Goal: Task Accomplishment & Management: Complete application form

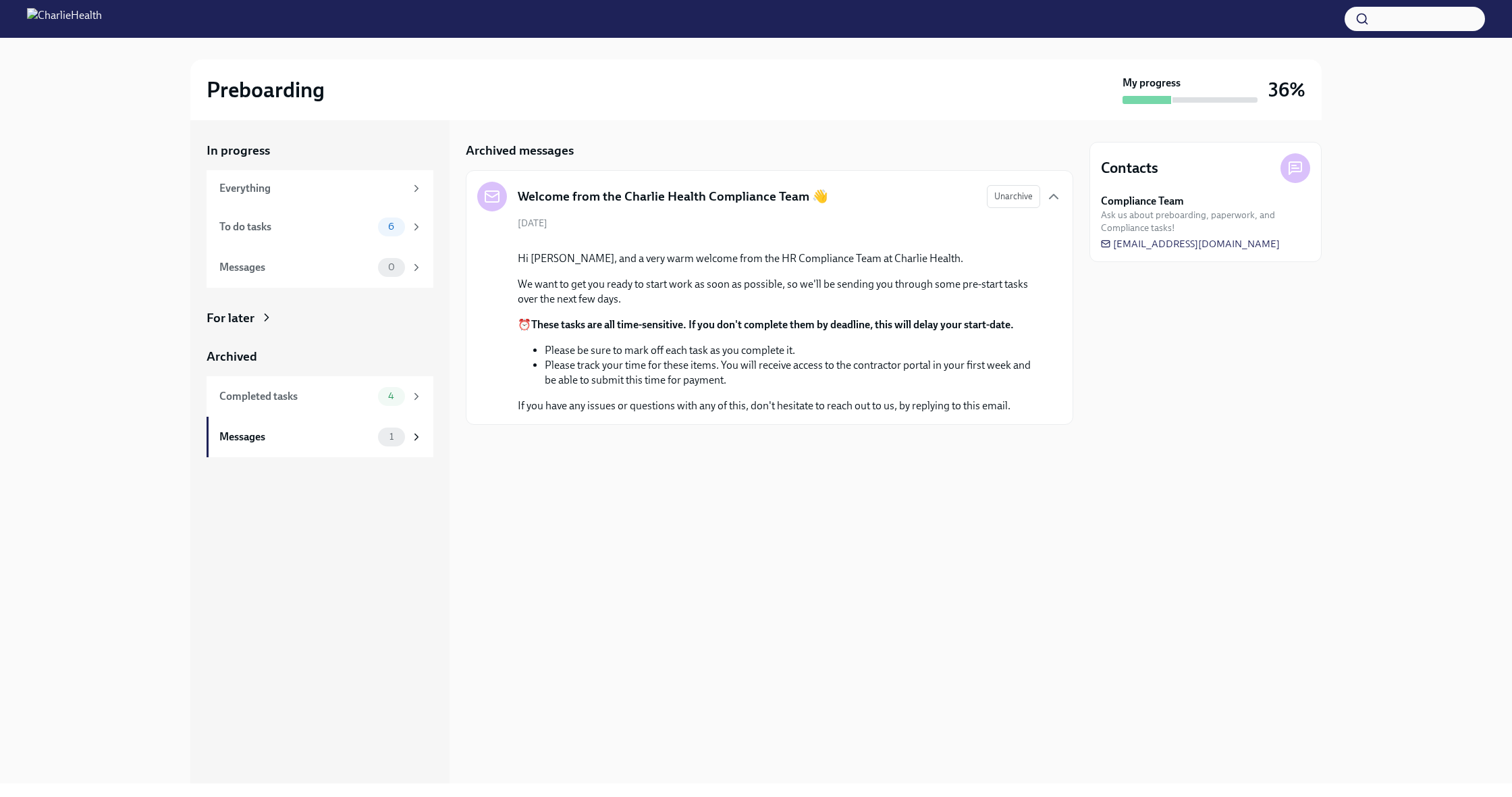
scroll to position [0, 1]
click at [302, 219] on div "To do tasks" at bounding box center [295, 226] width 153 height 15
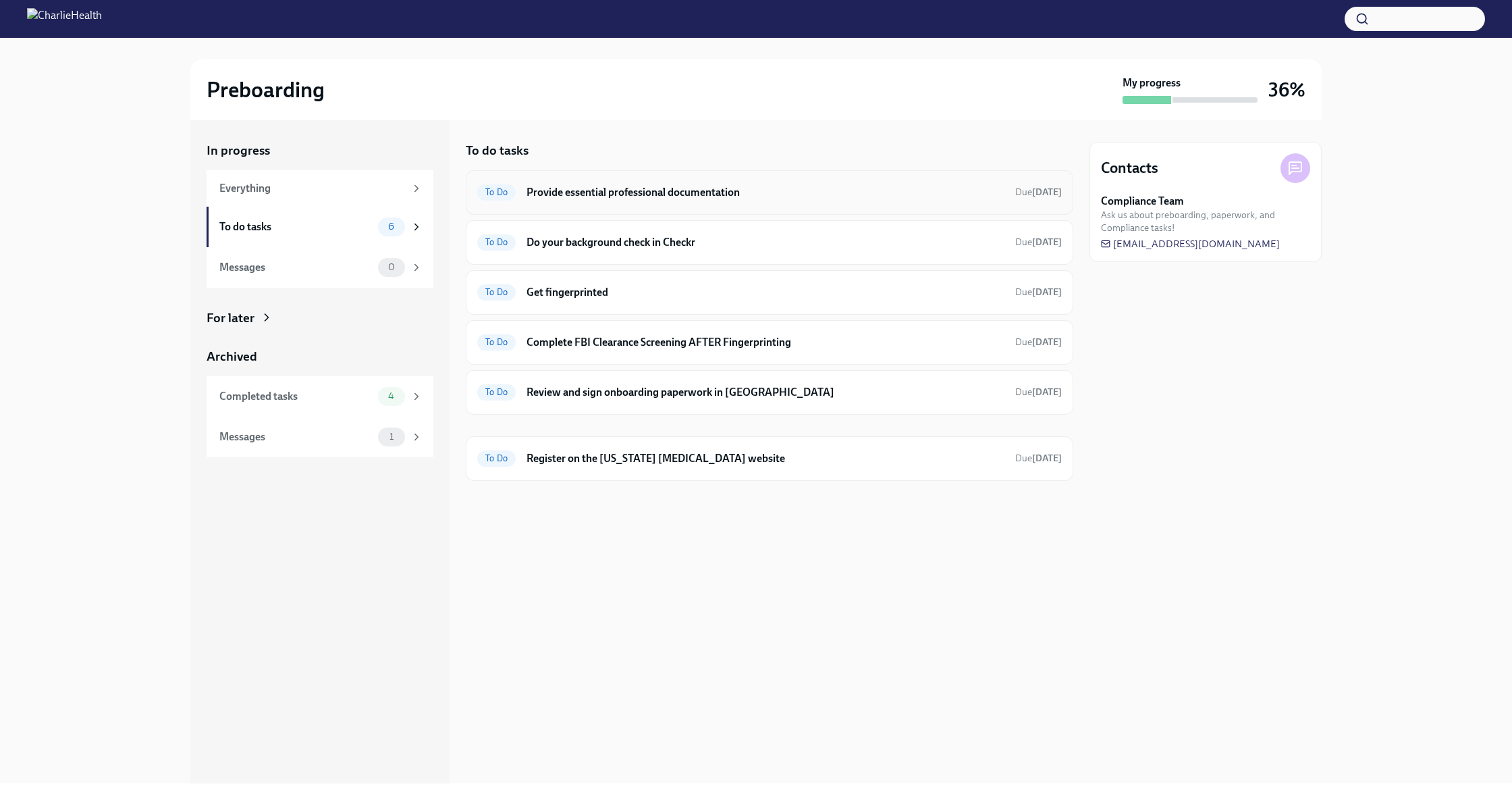
click at [708, 196] on h6 "Provide essential professional documentation" at bounding box center [765, 192] width 478 height 15
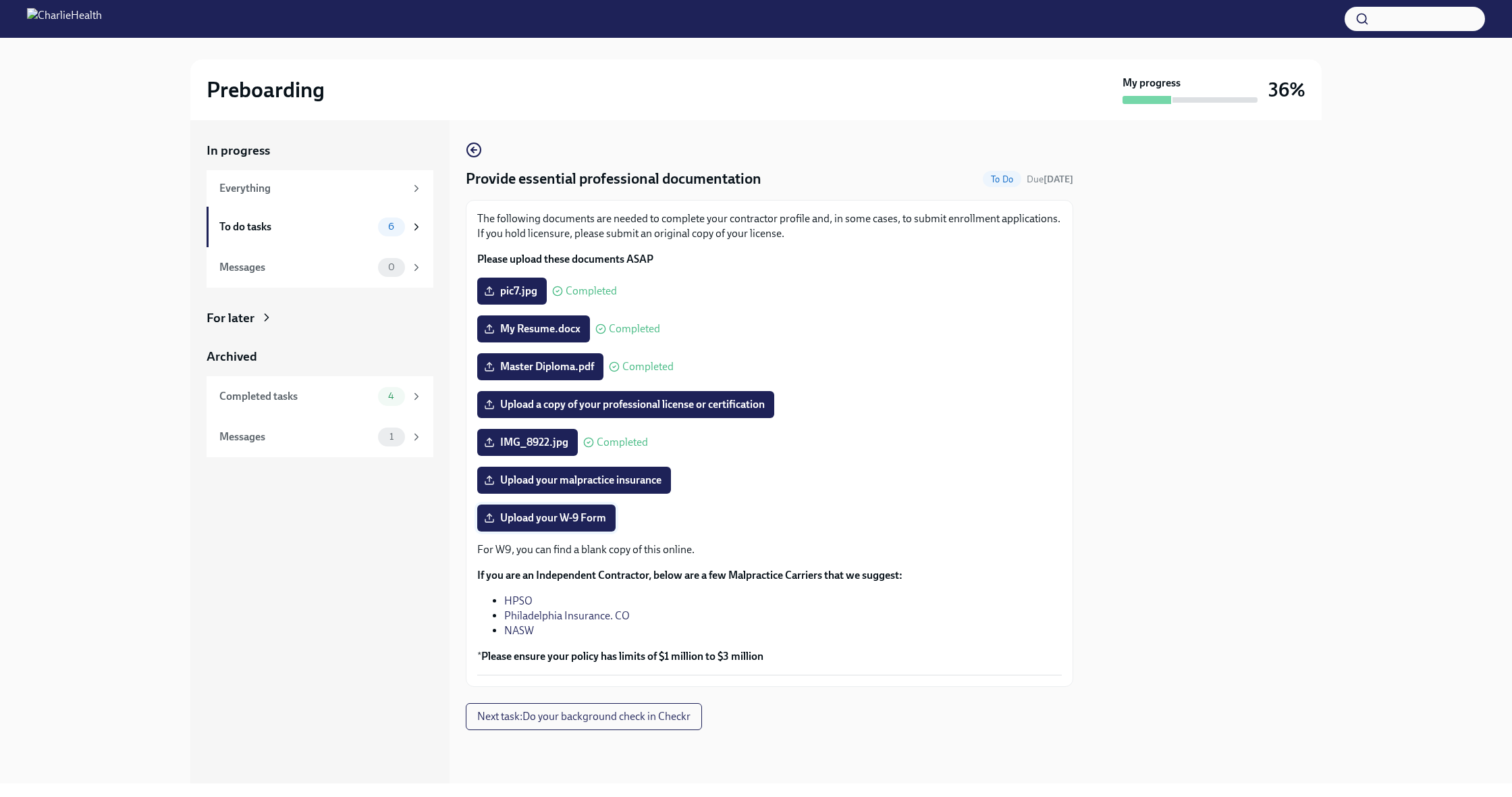
click at [564, 518] on span "Upload your W-9 Form" at bounding box center [546, 517] width 119 height 14
click at [0, 0] on input "Upload your W-9 Form" at bounding box center [0, 0] width 0 height 0
click at [528, 521] on span "Upload your W-9 Form" at bounding box center [546, 517] width 119 height 14
click at [0, 0] on input "Upload your W-9 Form" at bounding box center [0, 0] width 0 height 0
click at [303, 231] on div "To do tasks" at bounding box center [295, 226] width 153 height 15
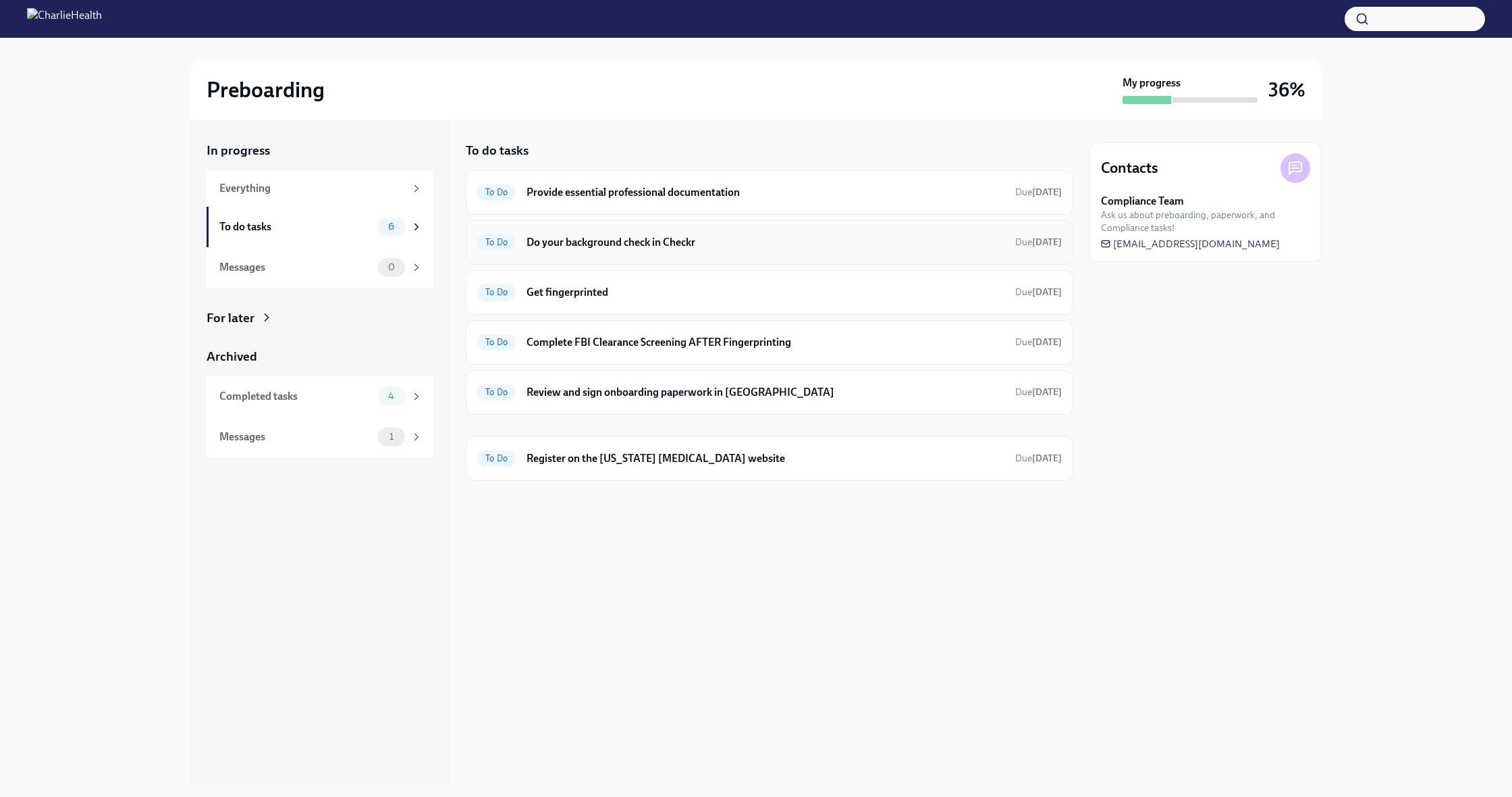
click at [634, 238] on h6 "Do your background check in Checkr" at bounding box center [765, 242] width 478 height 15
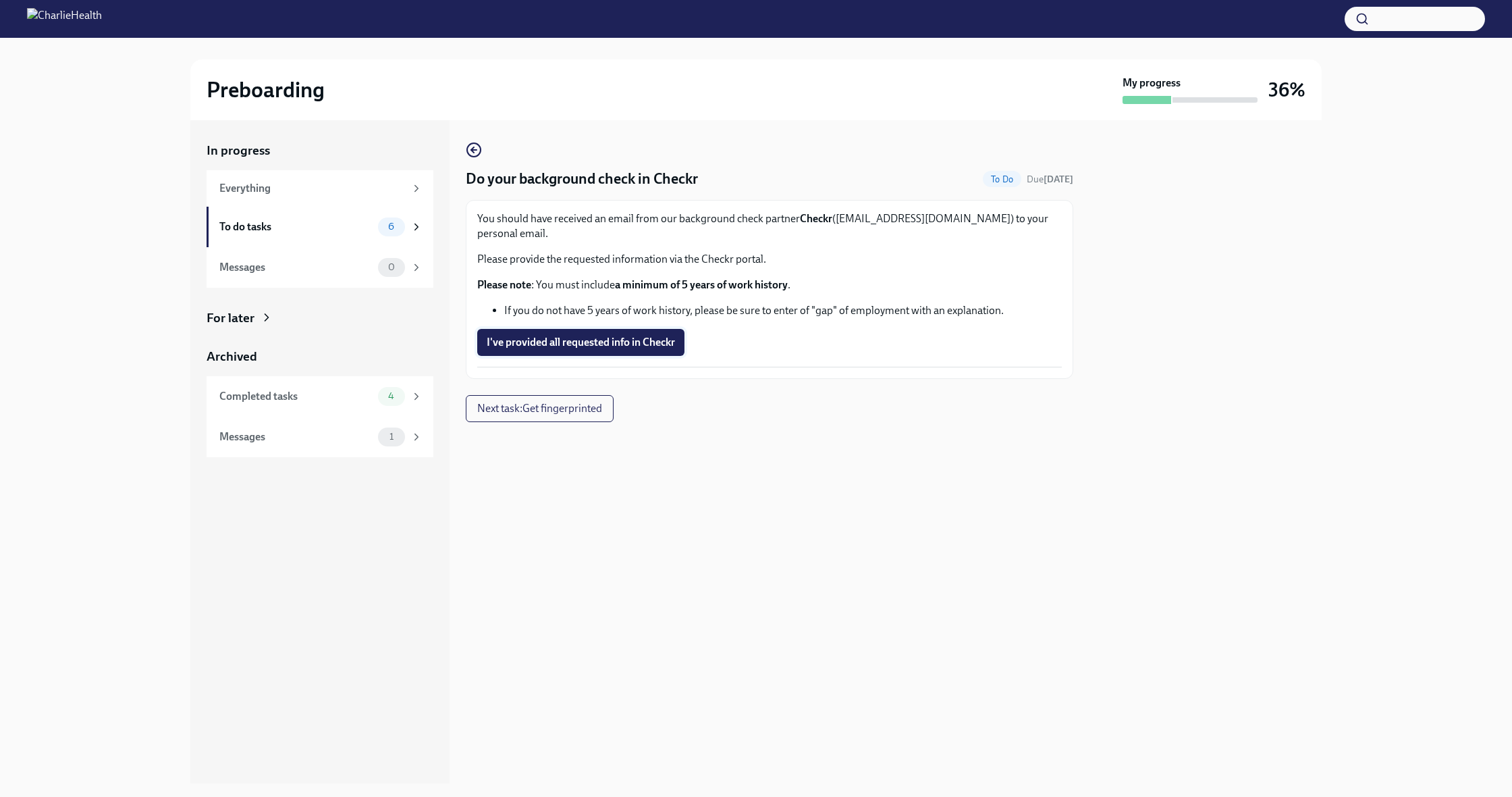
click at [595, 336] on span "I've provided all requested info in Checkr" at bounding box center [580, 342] width 188 height 14
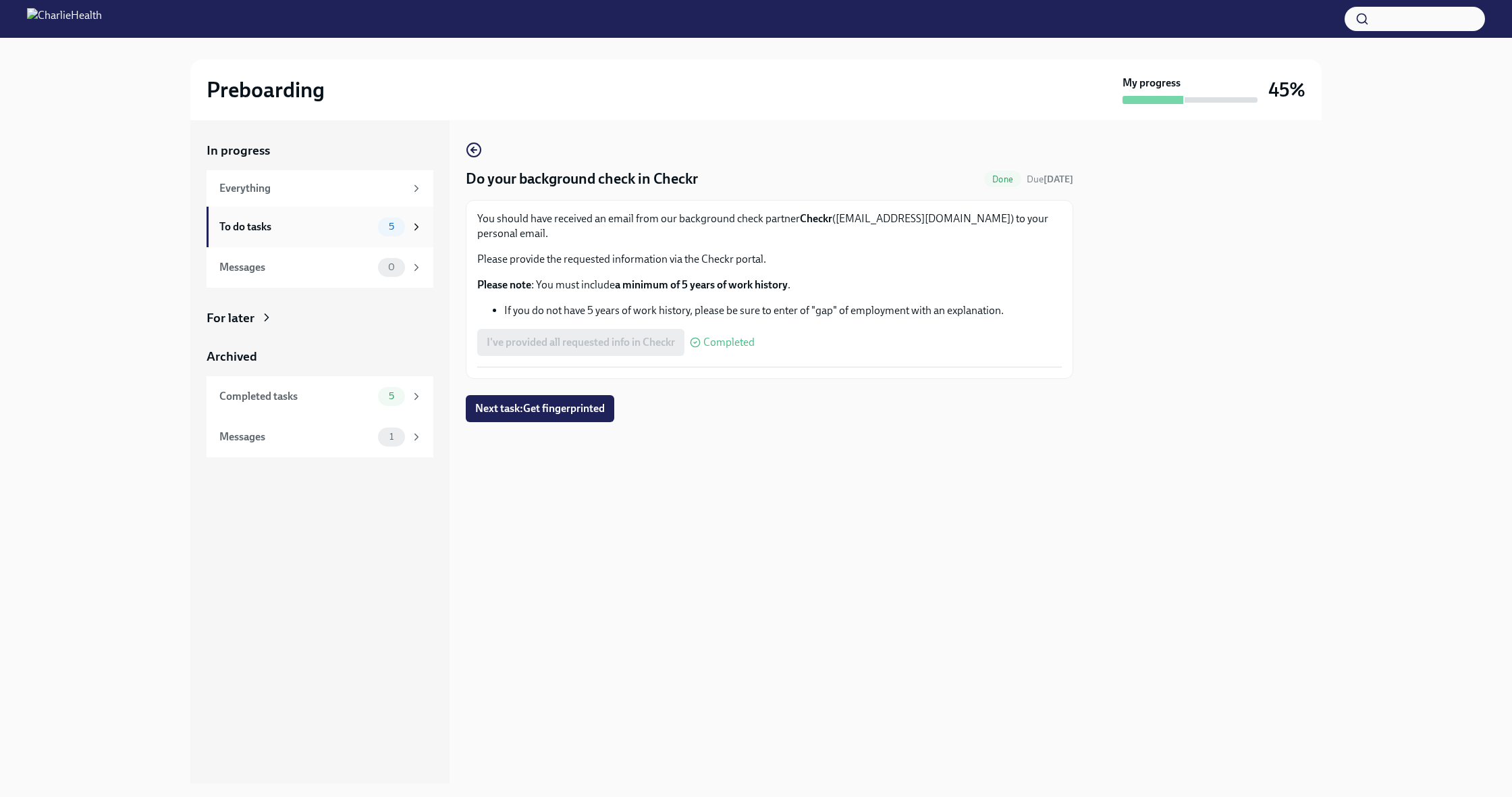
click at [326, 236] on div "To do tasks 5" at bounding box center [319, 226] width 227 height 41
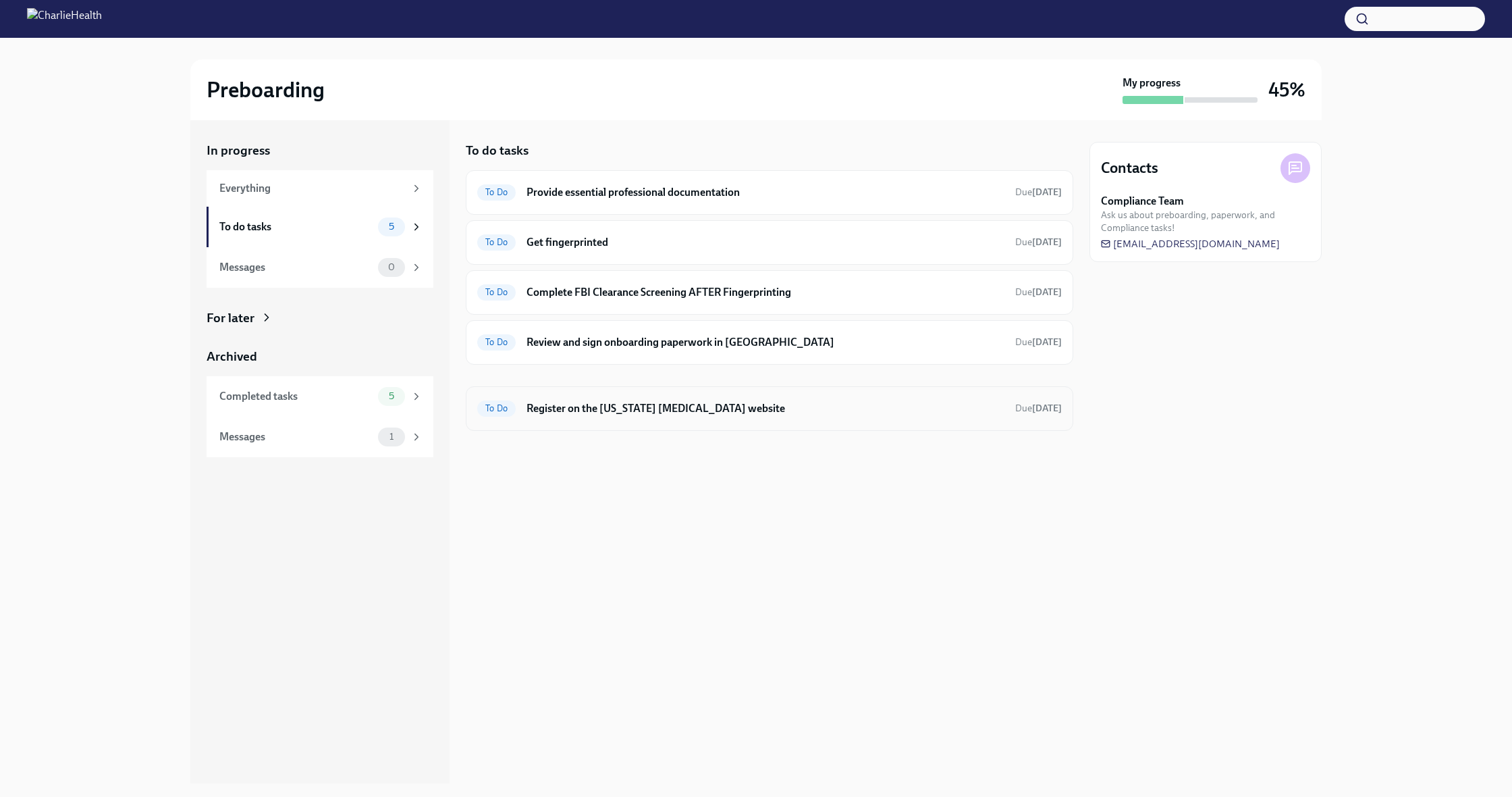
click at [709, 411] on h6 "Register on the [US_STATE] [MEDICAL_DATA] website" at bounding box center [765, 408] width 478 height 15
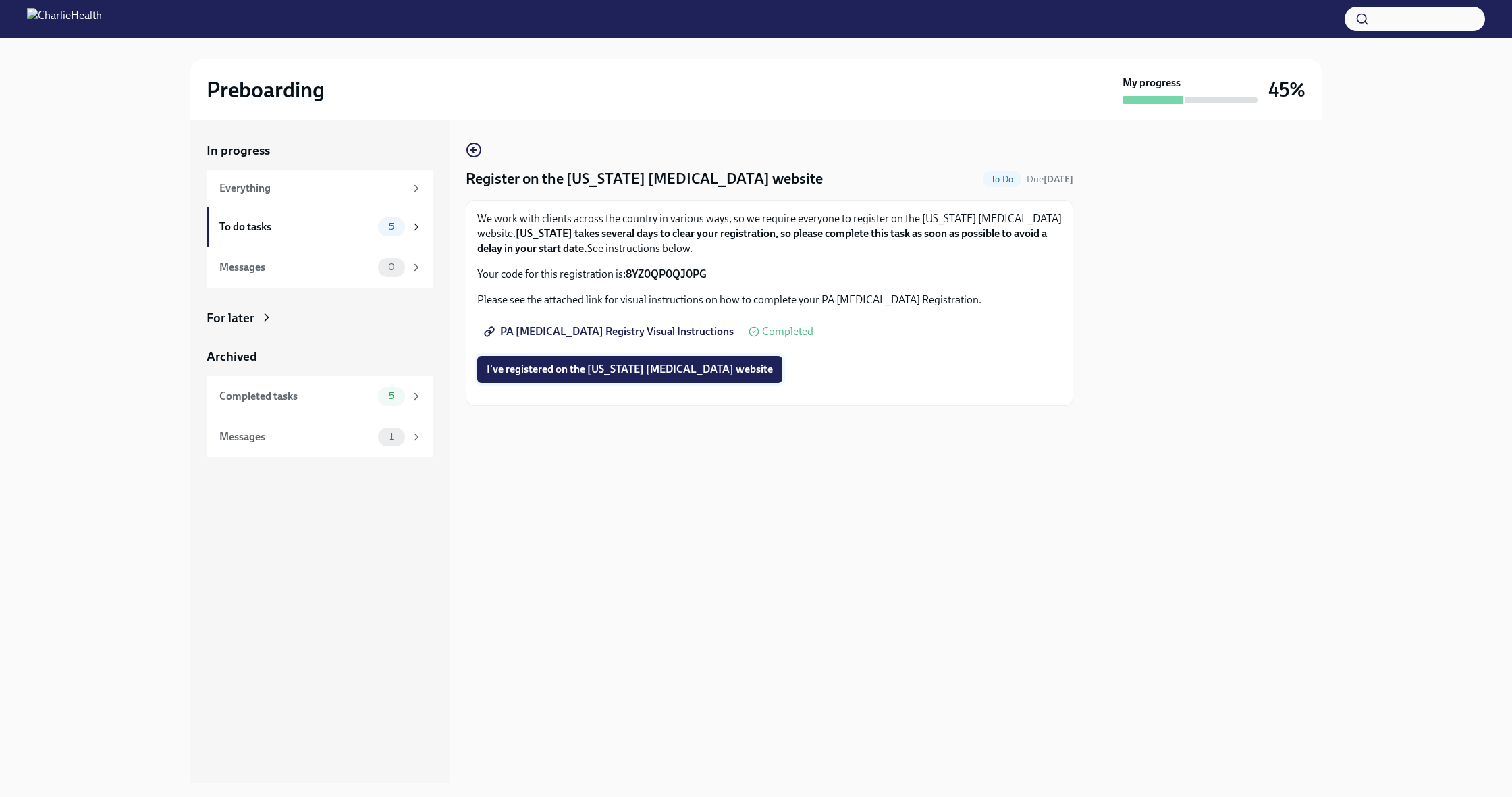
click at [621, 366] on span "I've registered on the Pennsylvania Child Abuse website" at bounding box center [629, 369] width 286 height 14
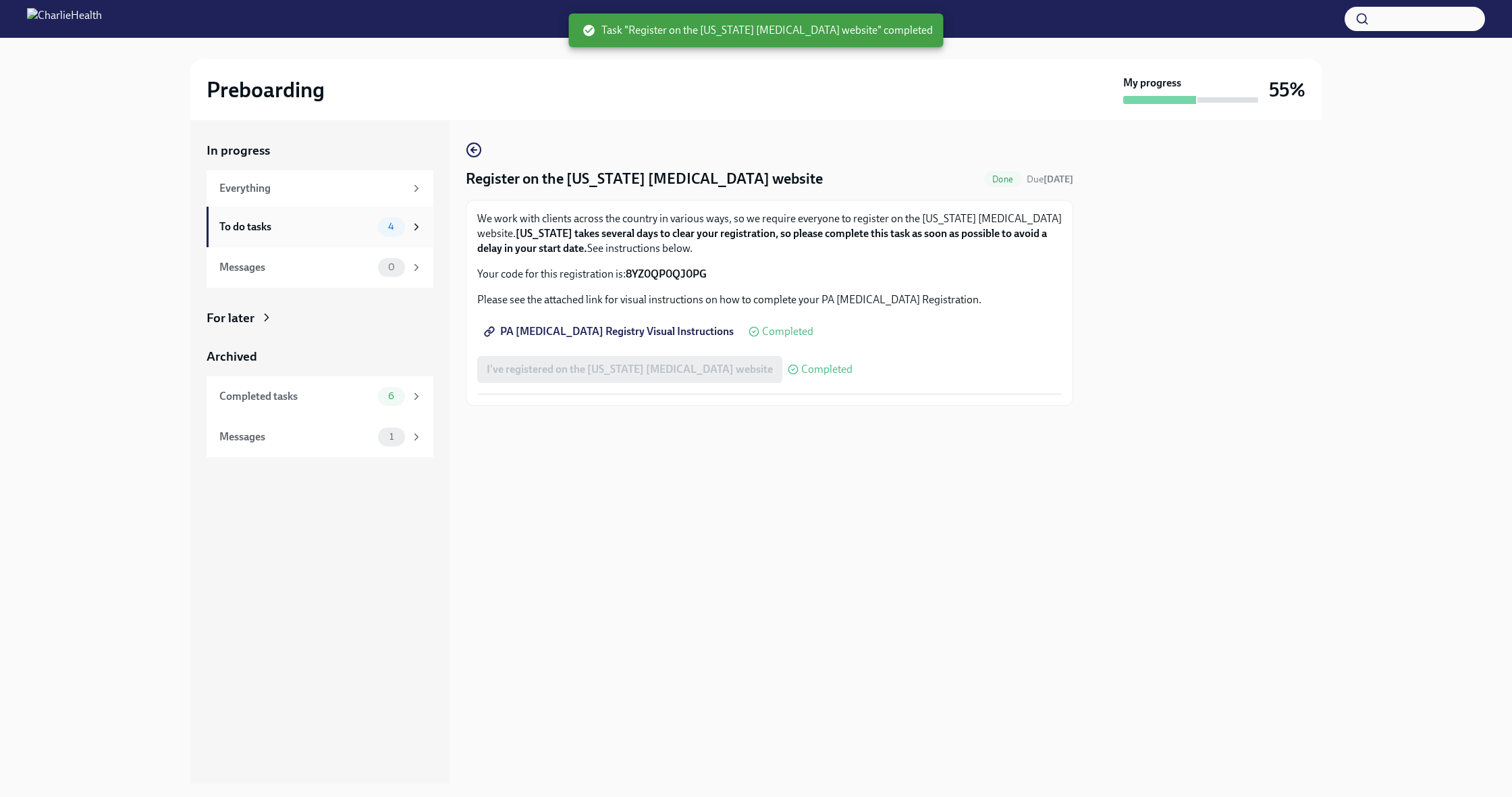
click at [296, 231] on div "To do tasks" at bounding box center [295, 226] width 153 height 15
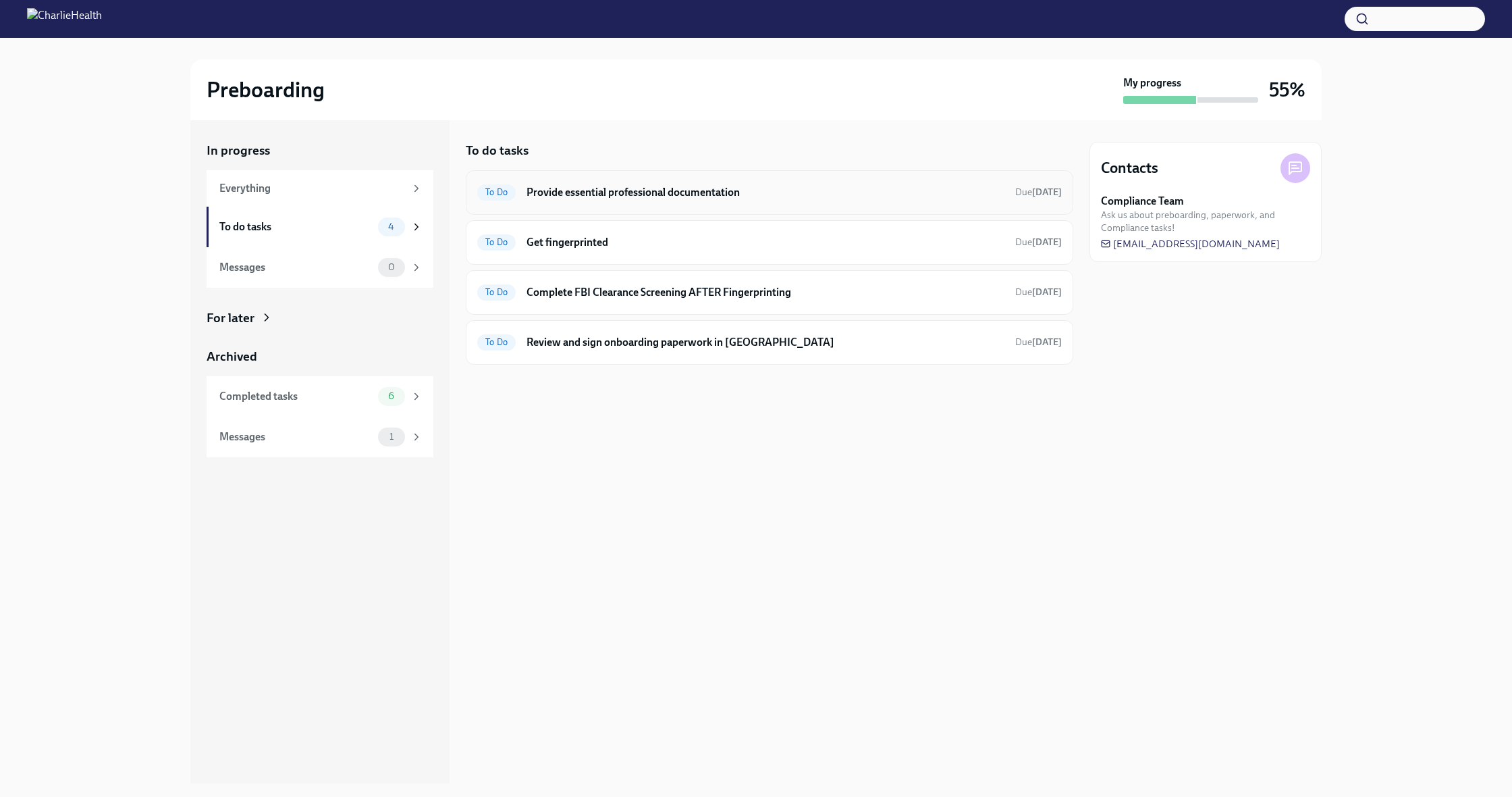
click at [600, 192] on h6 "Provide essential professional documentation" at bounding box center [765, 192] width 478 height 15
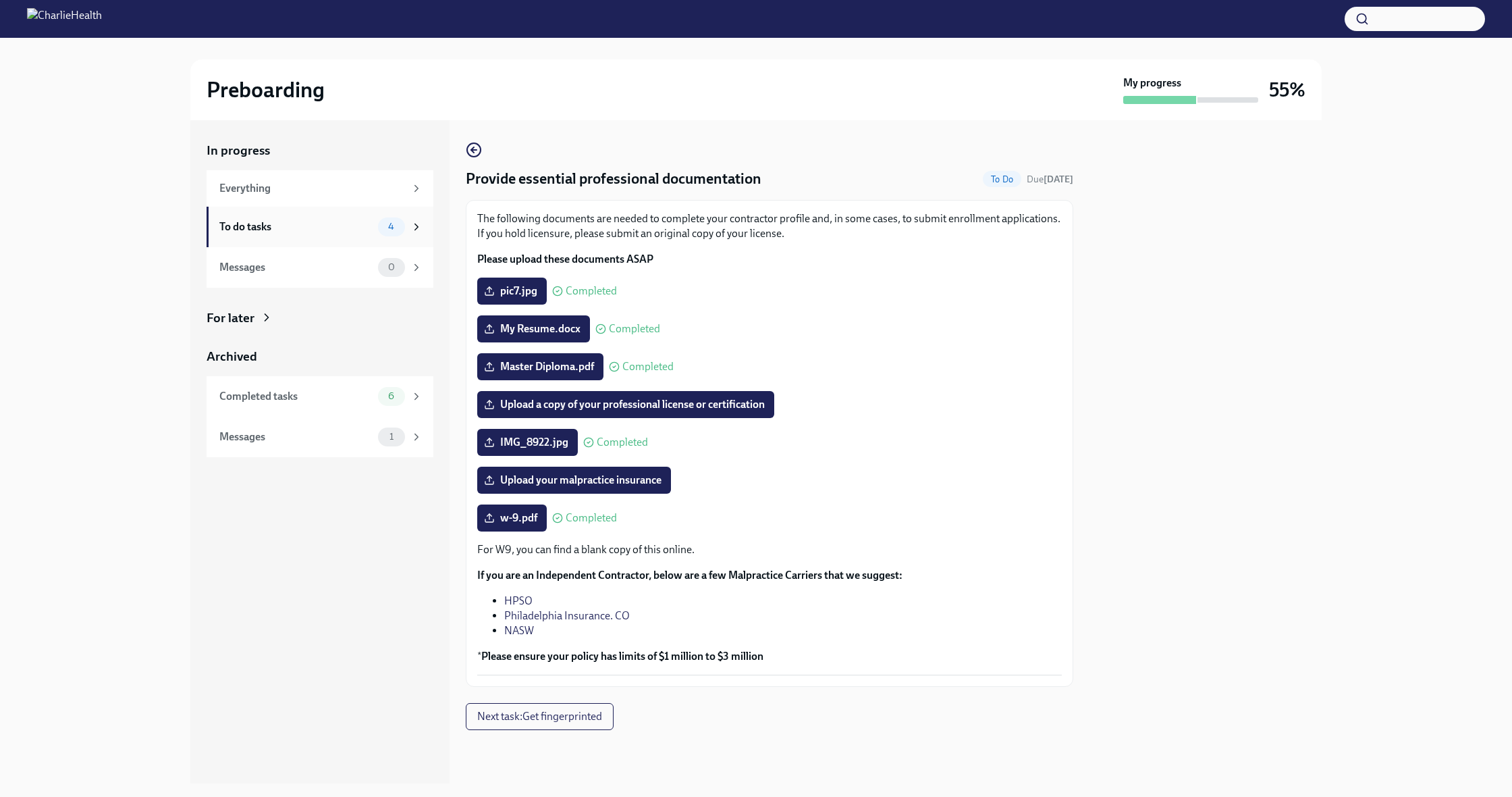
click at [252, 234] on div "To do tasks 4" at bounding box center [321, 227] width 203 height 19
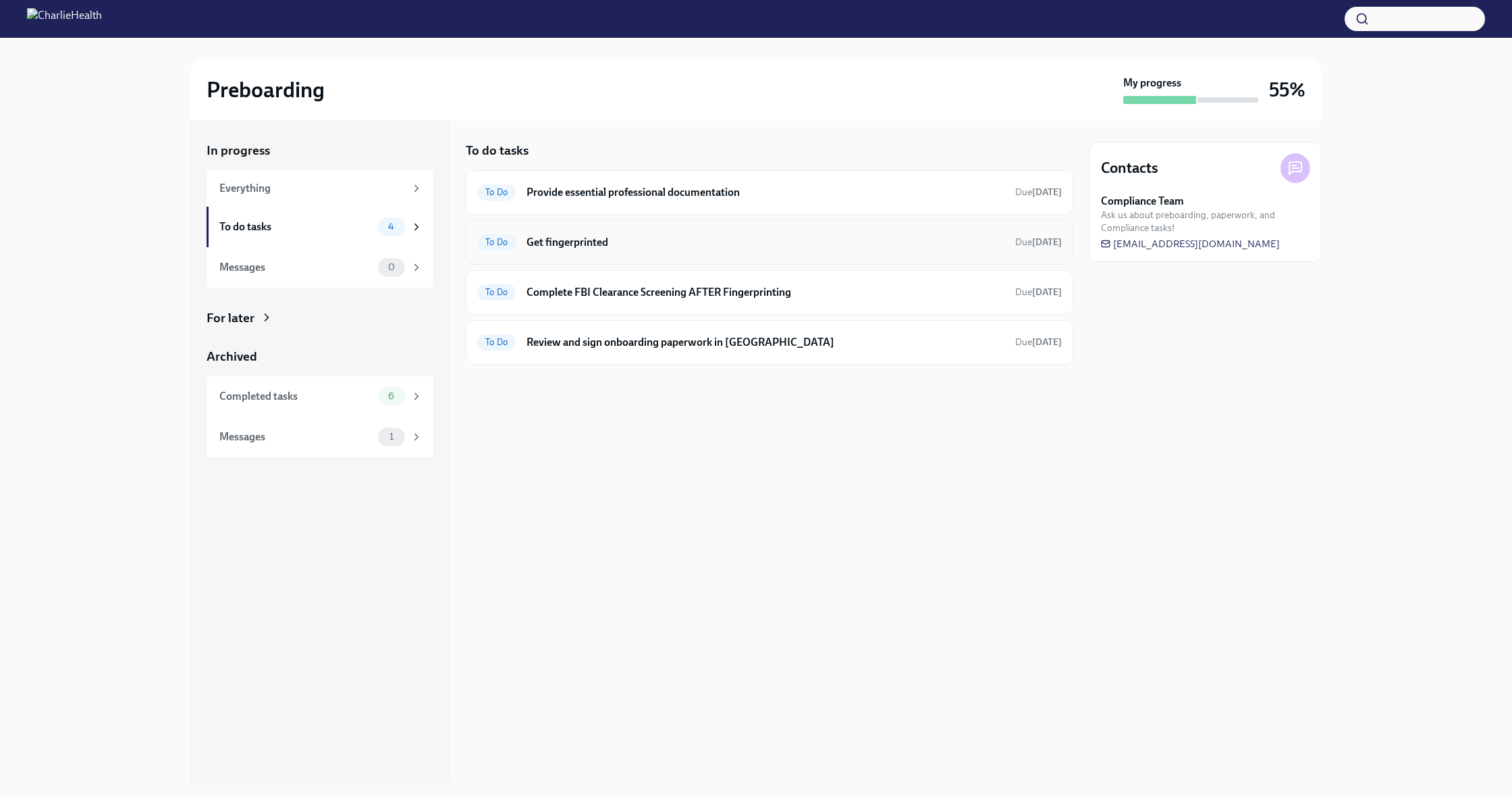
click at [669, 238] on h6 "Get fingerprinted" at bounding box center [765, 242] width 478 height 15
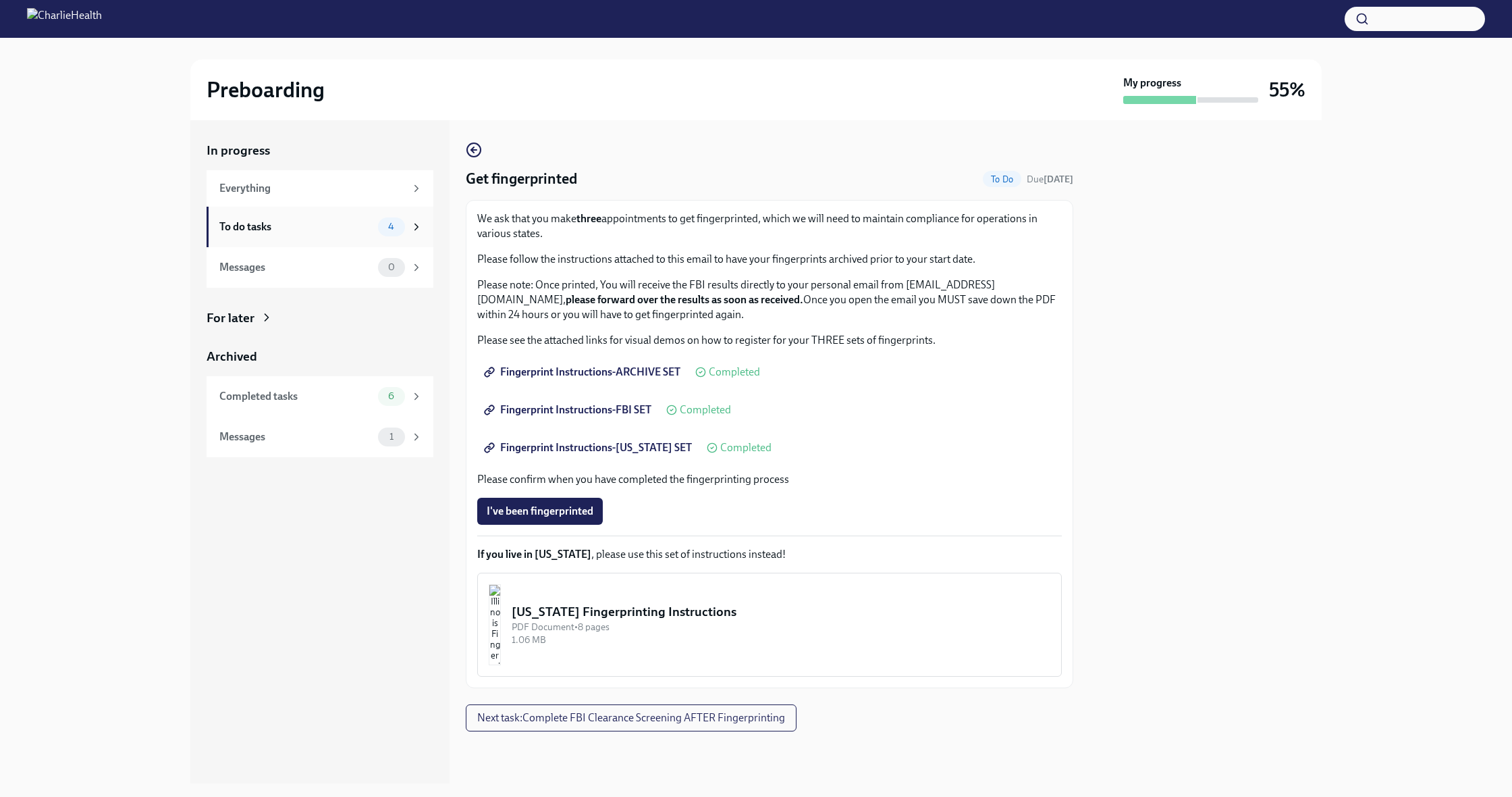
click at [269, 225] on div "To do tasks" at bounding box center [295, 226] width 153 height 15
